Goal: Check status

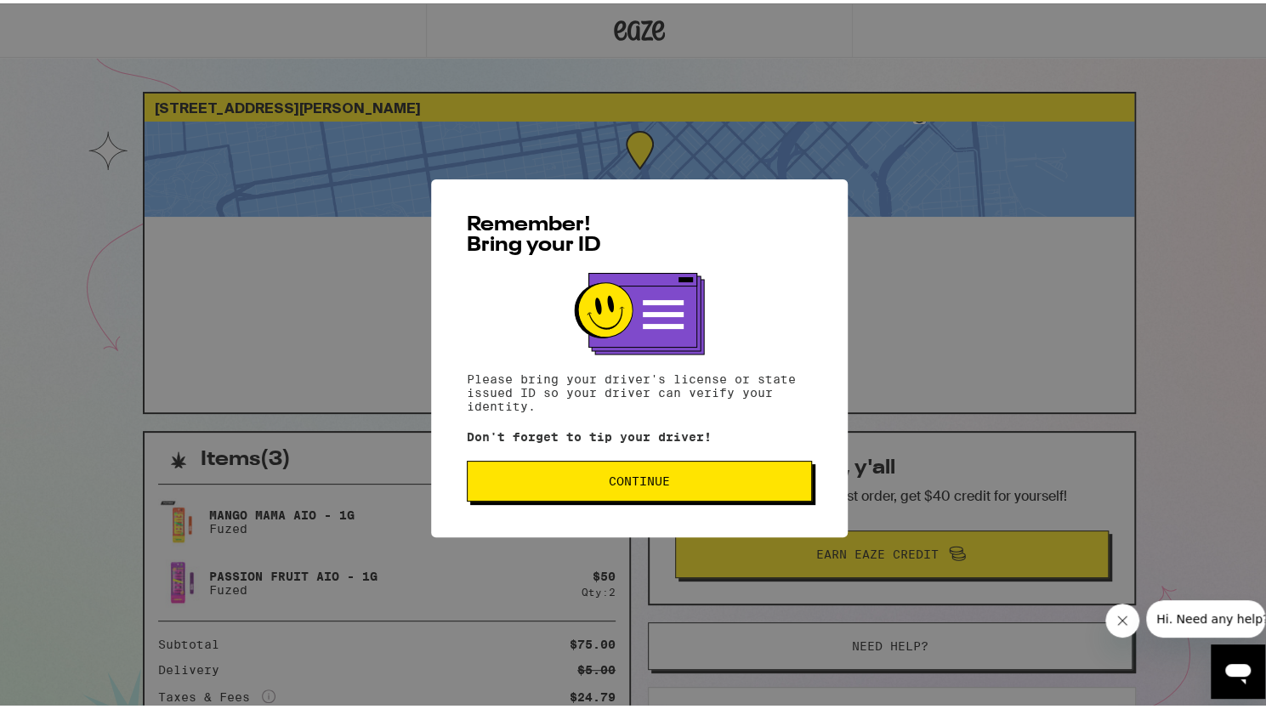
click at [553, 498] on button "Continue" at bounding box center [639, 477] width 345 height 41
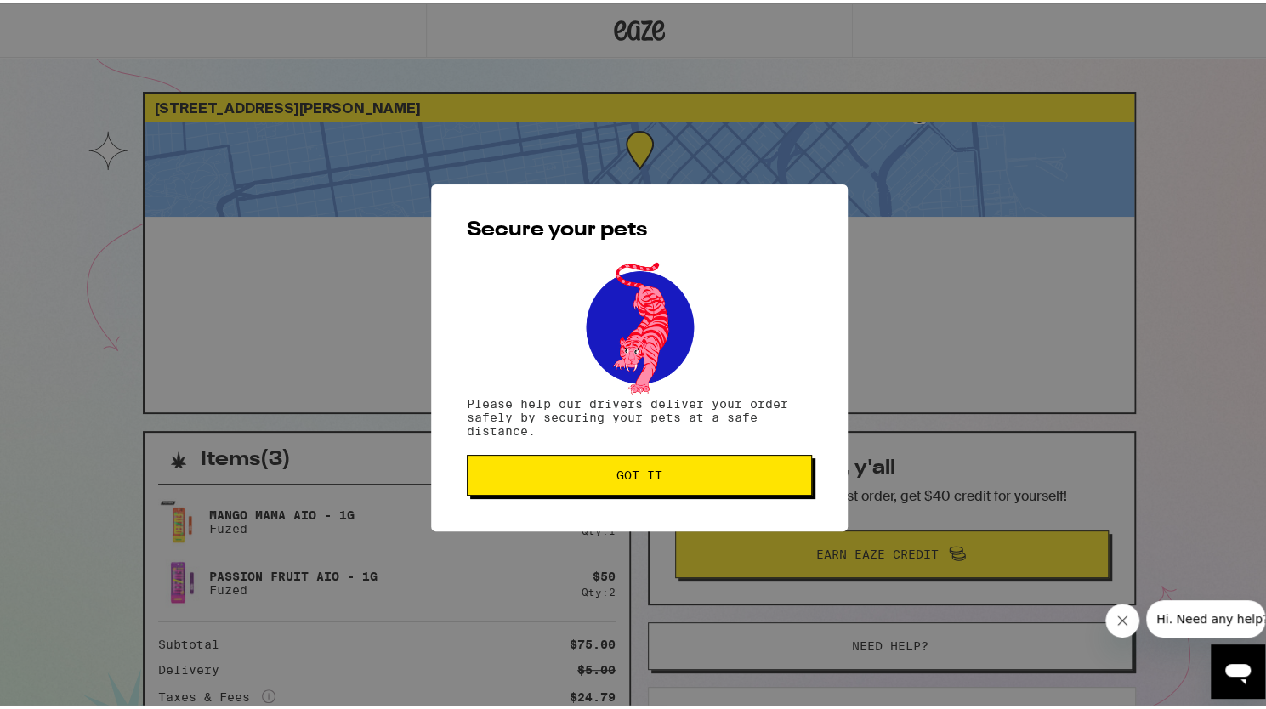
click at [568, 473] on span "Got it" at bounding box center [639, 472] width 316 height 12
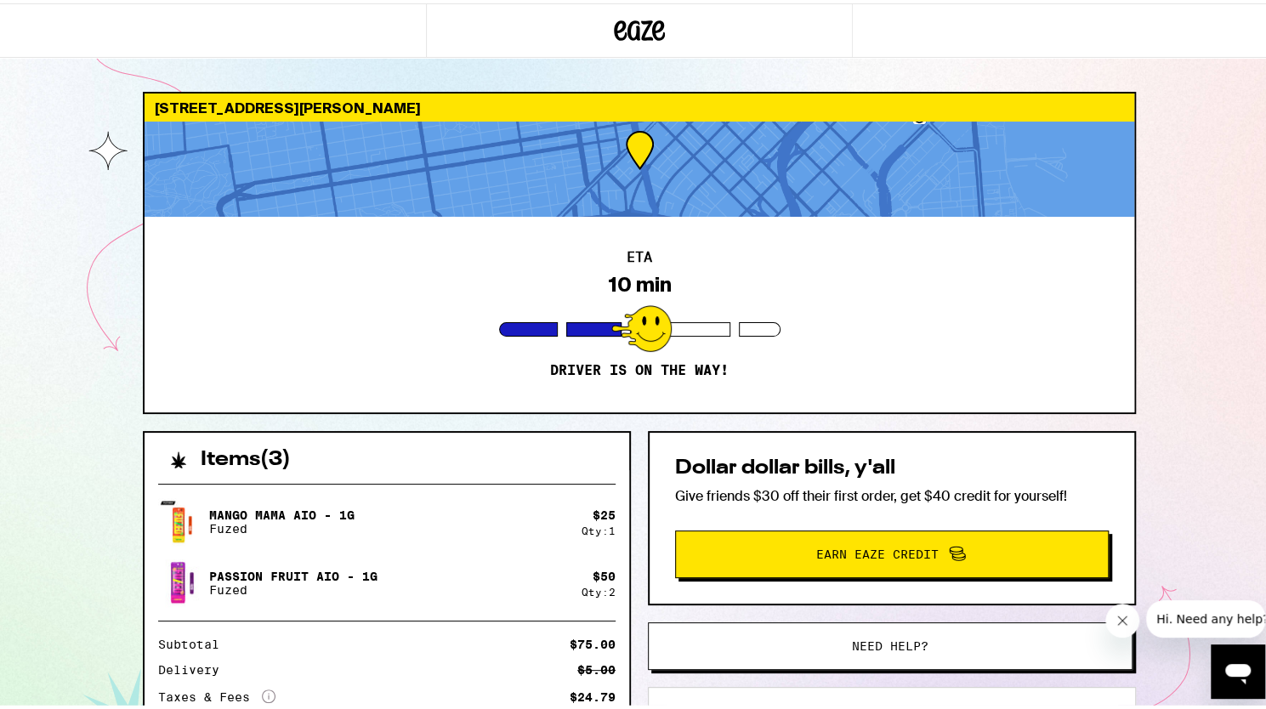
click at [622, 467] on div "Items ( 3 ) Mango Mama AIO - 1g Fuzed $ 25 Qty: 1 Passion Fruit AIO - 1g Fuzed …" at bounding box center [387, 623] width 488 height 391
click at [632, 467] on div "Items ( 3 ) Mango Mama AIO - 1g Fuzed $ 25 Qty: 1 Passion Fruit AIO - 1g Fuzed …" at bounding box center [639, 677] width 993 height 499
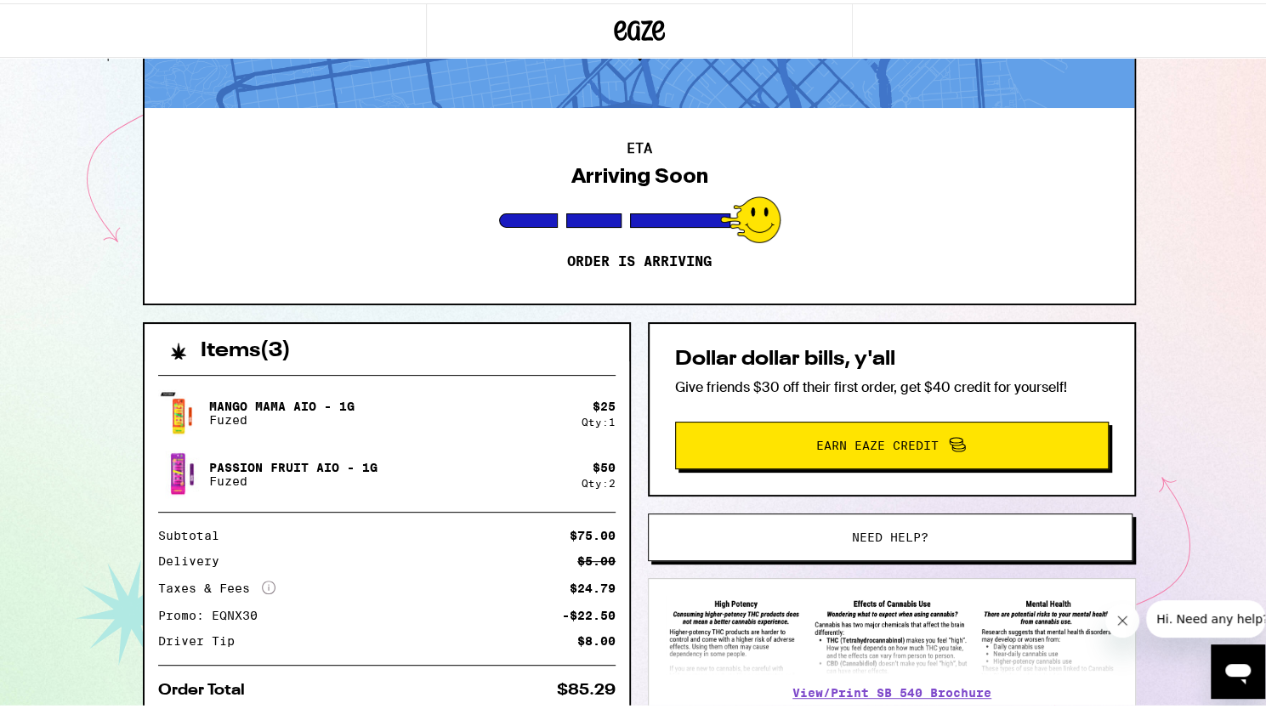
scroll to position [170, 0]
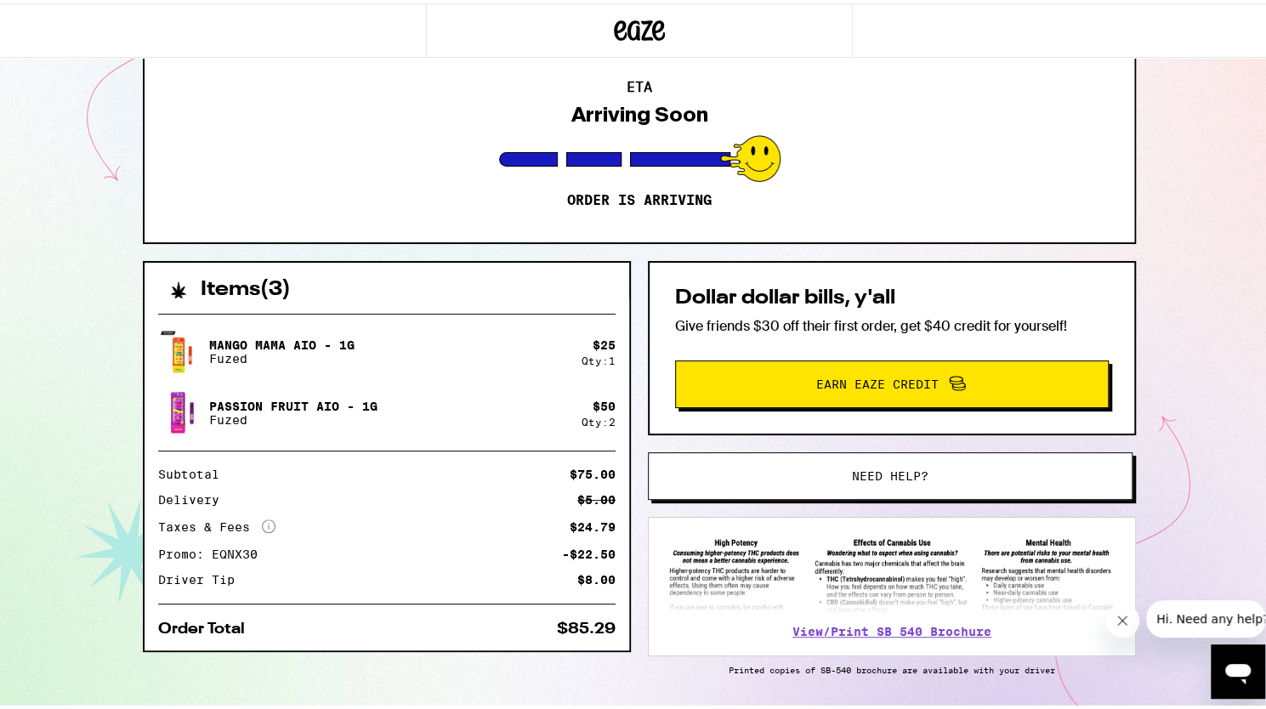
drag, startPoint x: 645, startPoint y: 184, endPoint x: 126, endPoint y: 333, distance: 540.4
click at [129, 333] on div "[STREET_ADDRESS][PERSON_NAME] ETA Arriving Soon Order is arriving Items ( 3 ) M…" at bounding box center [639, 337] width 1020 height 838
